Goal: Find specific page/section: Find specific page/section

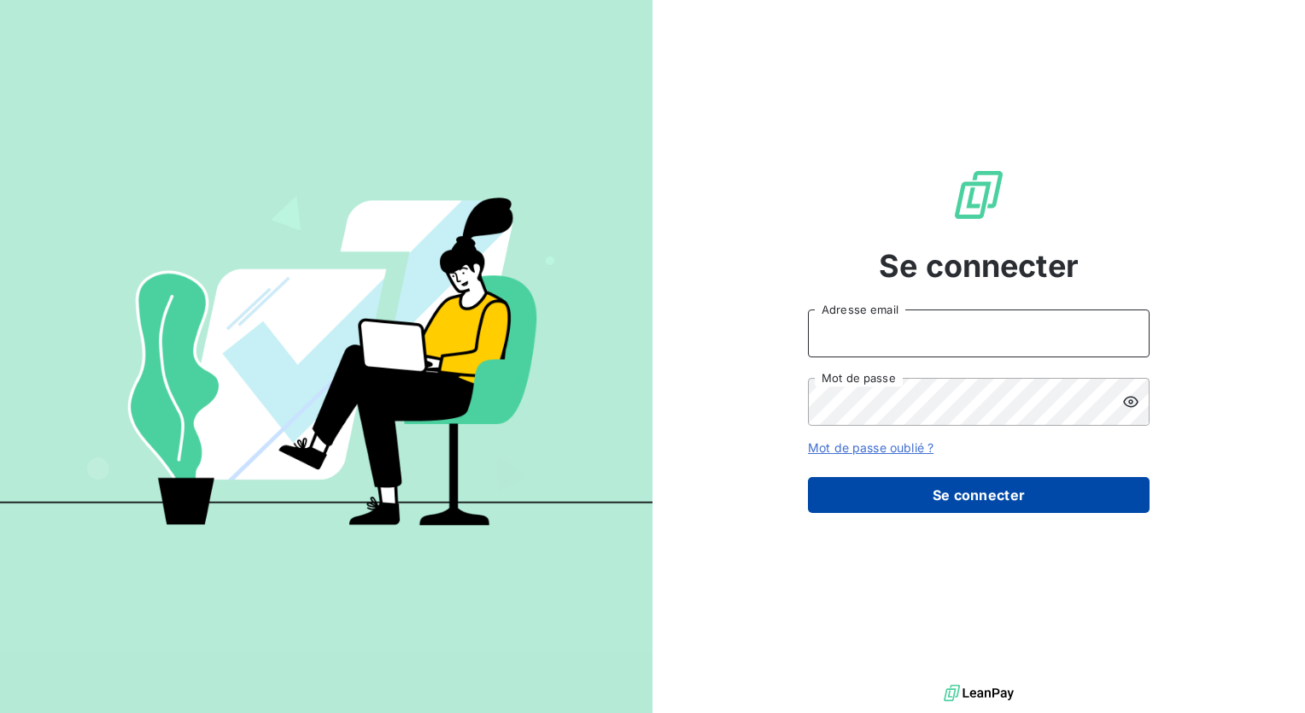
type input "[PERSON_NAME][EMAIL_ADDRESS][DOMAIN_NAME]"
click at [882, 492] on button "Se connecter" at bounding box center [979, 495] width 342 height 36
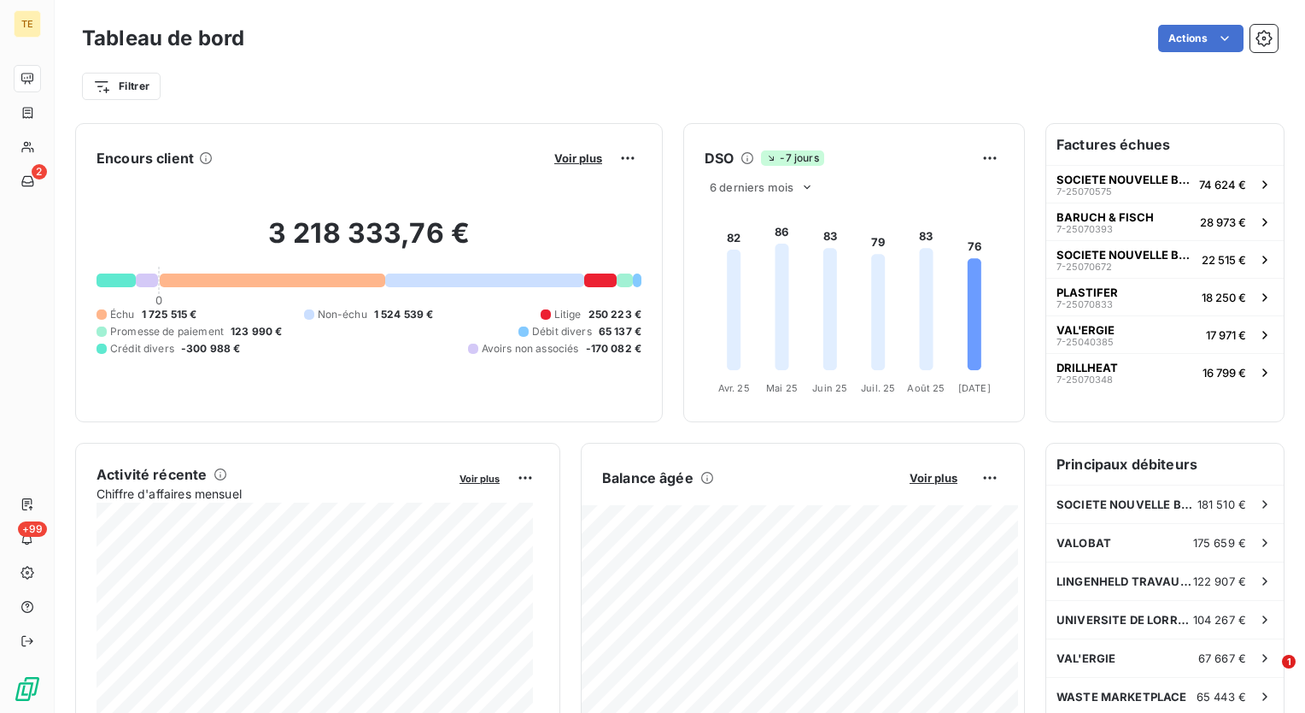
click at [566, 166] on div "Voir plus" at bounding box center [595, 157] width 92 height 27
click at [566, 161] on span "Voir plus" at bounding box center [578, 158] width 48 height 14
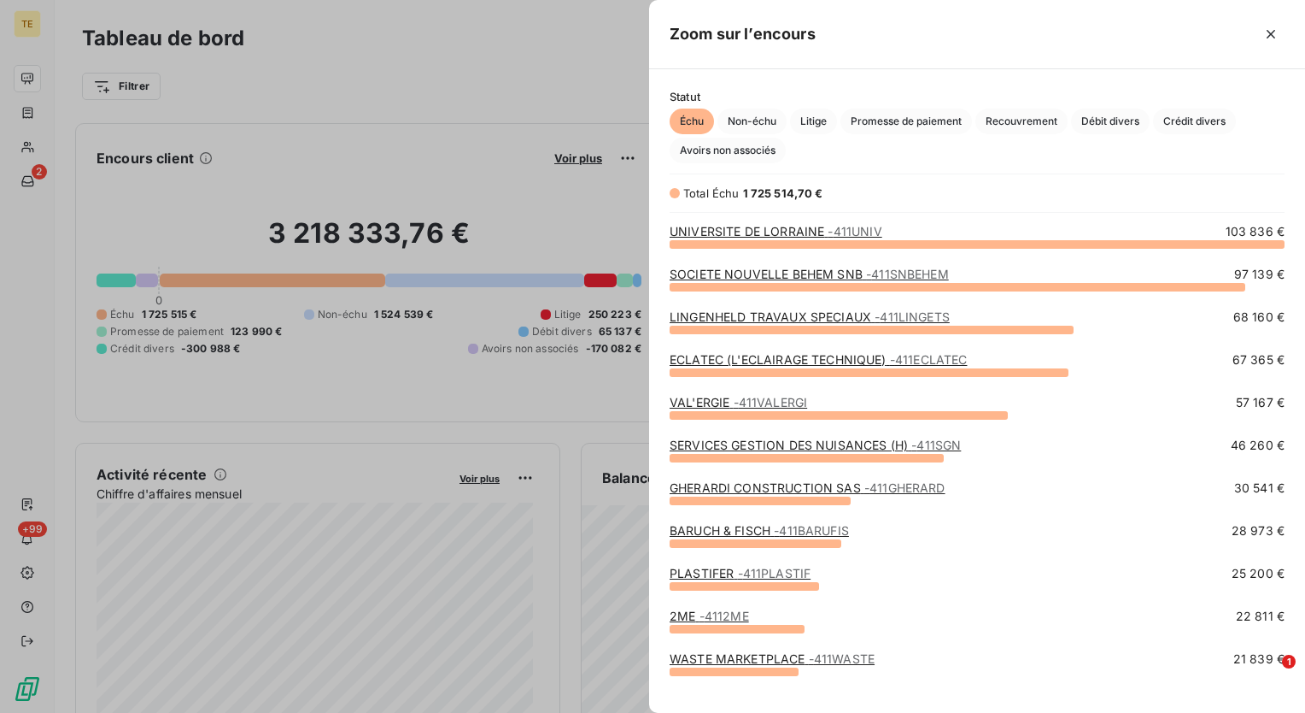
scroll to position [456, 642]
click at [716, 362] on link "ECLATEC (L'ECLAIRAGE TECHNIQUE) - 411ECLATEC" at bounding box center [818, 359] width 297 height 15
